Goal: Communication & Community: Connect with others

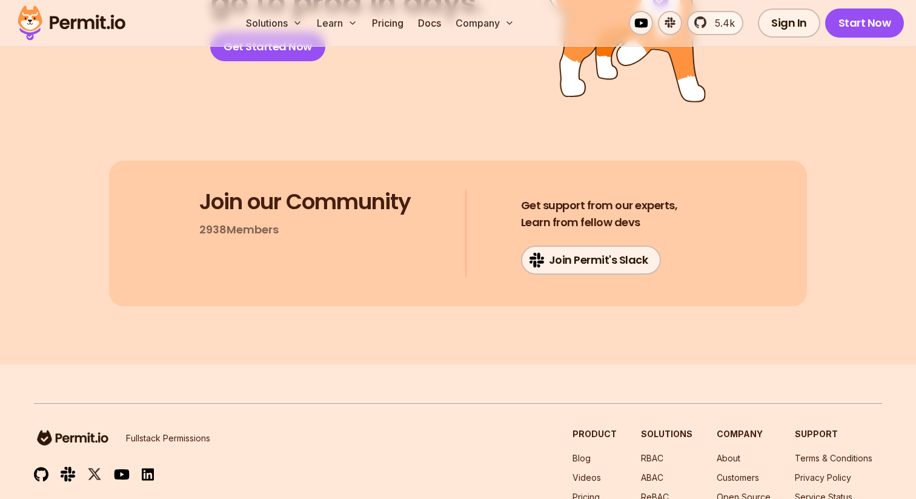
scroll to position [4568, 0]
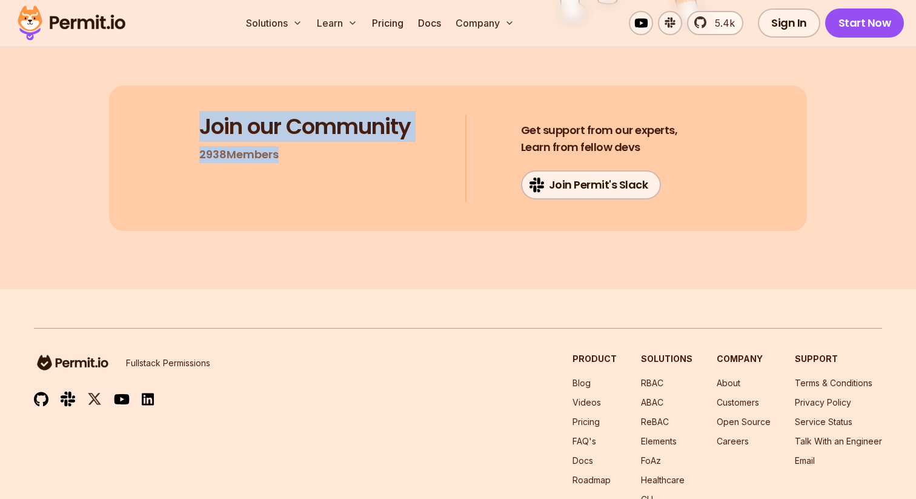
drag, startPoint x: 0, startPoint y: 0, endPoint x: 196, endPoint y: 125, distance: 232.1
click at [196, 125] on div "Join our Community 2938 Members Get support from our experts, Learn from fellow…" at bounding box center [458, 157] width 698 height 145
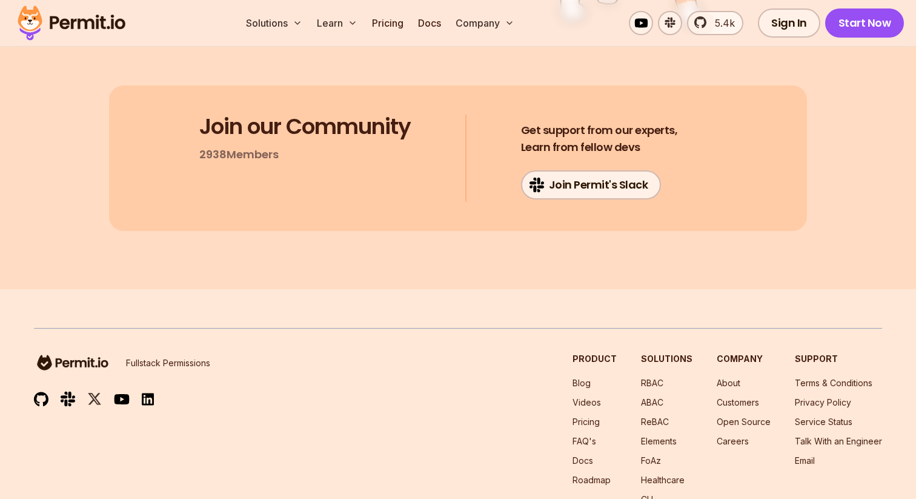
click at [237, 141] on div "Join our Community 2938 Members" at bounding box center [304, 138] width 211 height 48
click at [237, 139] on h3 "Join our Community" at bounding box center [304, 126] width 211 height 24
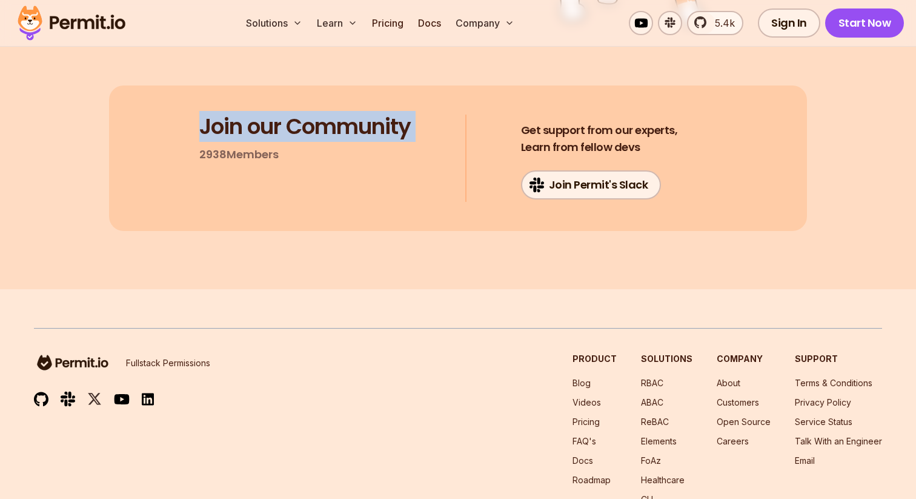
click at [237, 139] on h3 "Join our Community" at bounding box center [304, 126] width 211 height 24
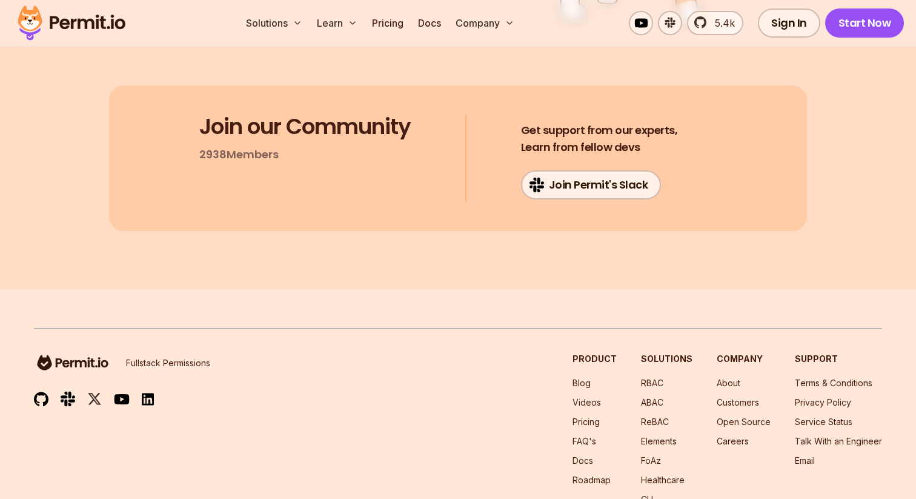
click at [285, 150] on div "Join our Community 2938 Members" at bounding box center [304, 138] width 211 height 48
click at [285, 148] on div "Join our Community 2938 Members" at bounding box center [304, 138] width 211 height 48
click at [268, 152] on p "2938 Members" at bounding box center [238, 154] width 79 height 17
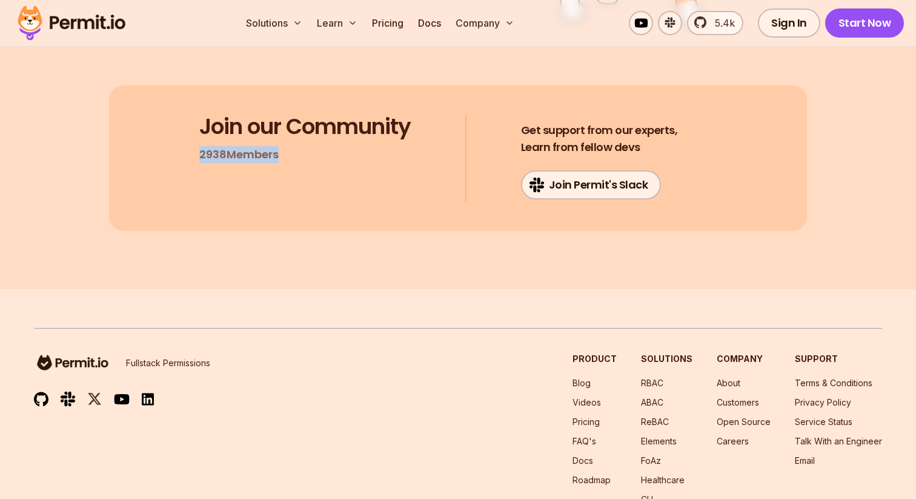
click at [268, 152] on p "2938 Members" at bounding box center [238, 154] width 79 height 17
click at [290, 153] on div "Join our Community 2938 Members" at bounding box center [304, 138] width 211 height 48
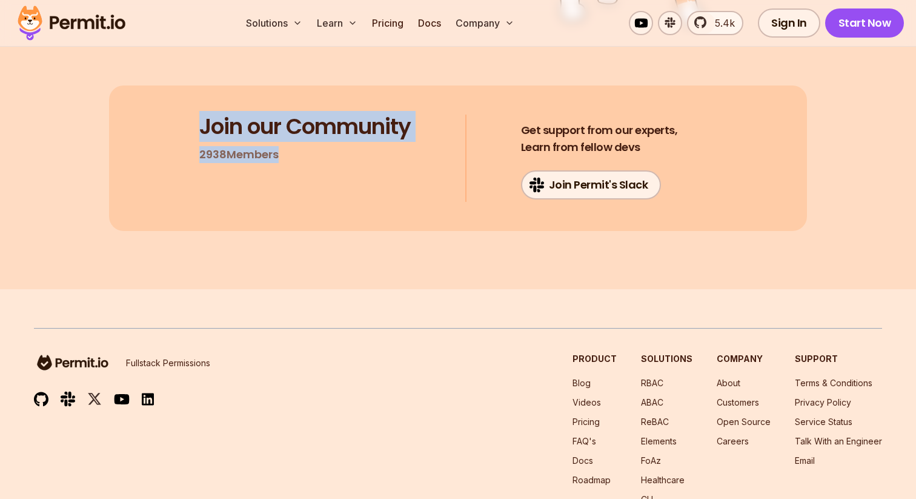
drag, startPoint x: 287, startPoint y: 153, endPoint x: 191, endPoint y: 122, distance: 101.2
click at [191, 122] on div "Join our Community 2938 Members Get support from our experts, Learn from fellow…" at bounding box center [458, 157] width 698 height 145
click at [274, 125] on h3 "Join our Community" at bounding box center [304, 126] width 211 height 24
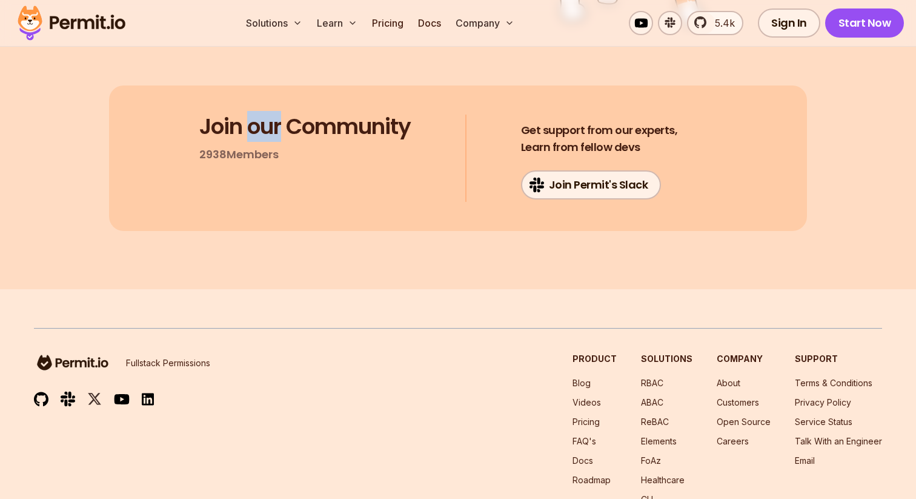
click at [274, 125] on h3 "Join our Community" at bounding box center [304, 126] width 211 height 24
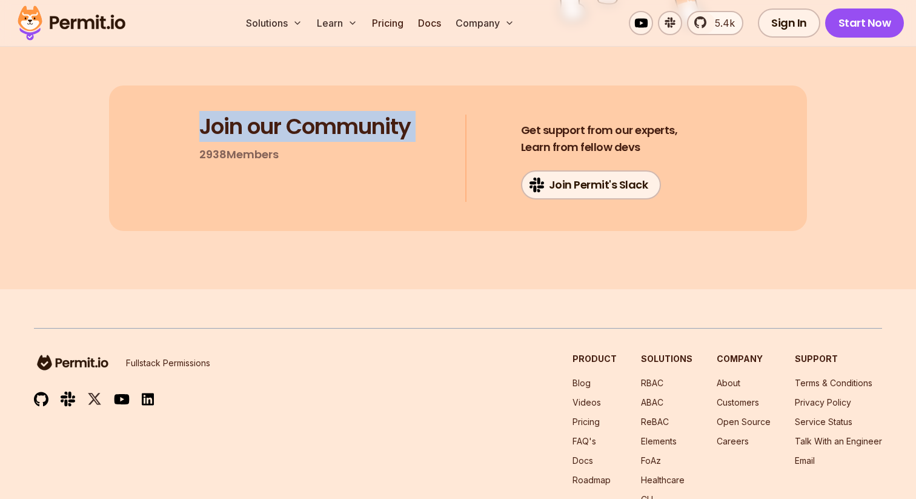
click at [274, 125] on h3 "Join our Community" at bounding box center [304, 126] width 211 height 24
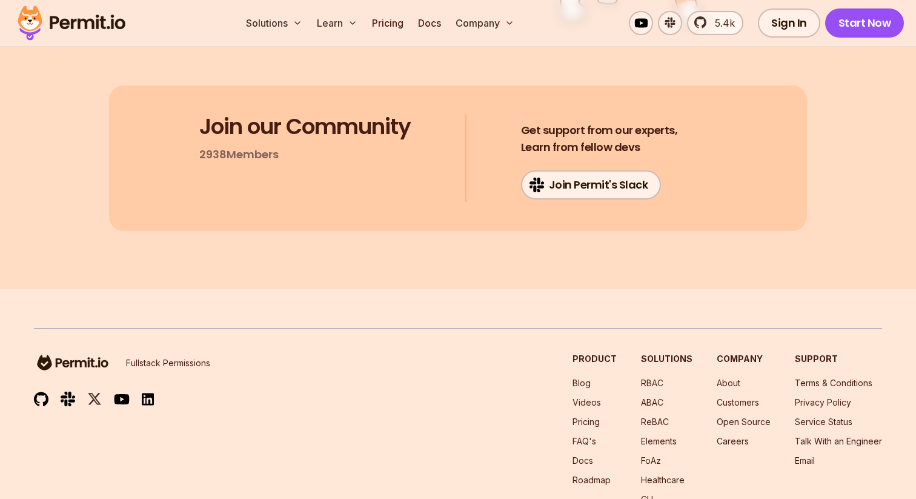
click at [209, 129] on h3 "Join our Community" at bounding box center [304, 126] width 211 height 24
drag, startPoint x: 199, startPoint y: 128, endPoint x: 276, endPoint y: 151, distance: 80.1
click at [276, 151] on div "Join our Community 2938 Members" at bounding box center [304, 138] width 211 height 48
click at [273, 178] on div "Join our Community 2938 Members Get support from our experts, Learn from fellow…" at bounding box center [458, 157] width 698 height 145
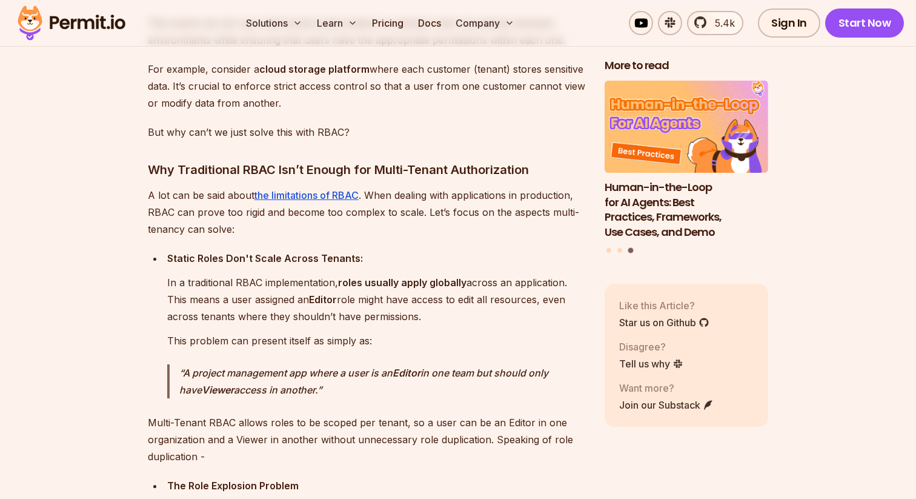
click at [465, 354] on div "Static Roles Don't Scale Across Tenants: In a traditional RBAC implementation, …" at bounding box center [376, 324] width 418 height 149
